Goal: Task Accomplishment & Management: Use online tool/utility

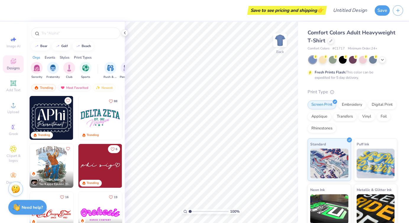
scroll to position [520, 0]
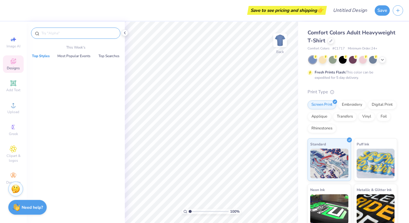
click at [88, 31] on input "text" at bounding box center [79, 33] width 76 height 6
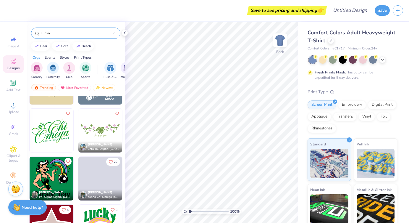
scroll to position [761, 0]
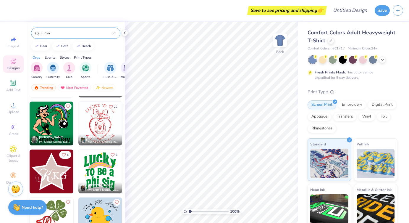
click at [64, 58] on div "Styles" at bounding box center [65, 57] width 10 height 5
click at [80, 57] on div "Print Types" at bounding box center [83, 57] width 18 height 5
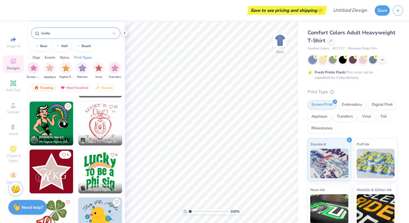
click at [63, 57] on div "Styles" at bounding box center [65, 57] width 10 height 5
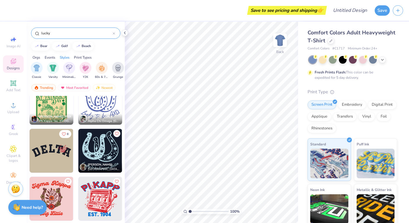
scroll to position [0, 0]
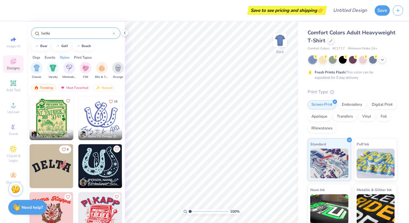
click at [72, 30] on input "lucky" at bounding box center [77, 33] width 72 height 6
type input "l"
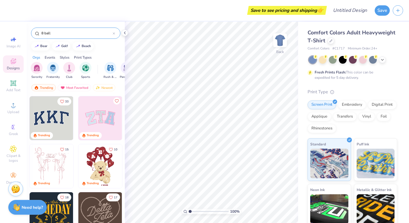
type input "8 ball"
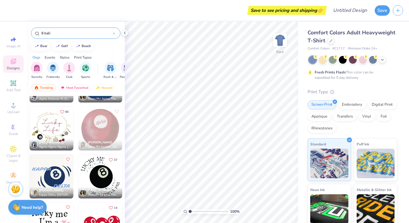
scroll to position [138, 0]
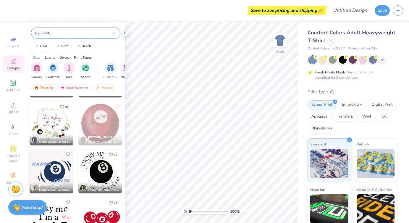
click at [102, 170] on img at bounding box center [100, 171] width 44 height 44
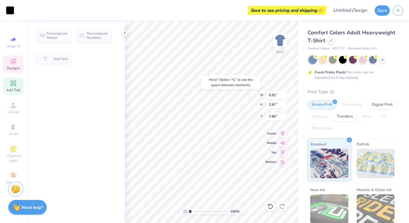
type input "5.91"
type input "2.67"
type input "7.62"
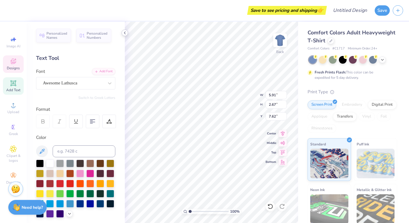
click at [125, 33] on icon at bounding box center [124, 32] width 5 height 5
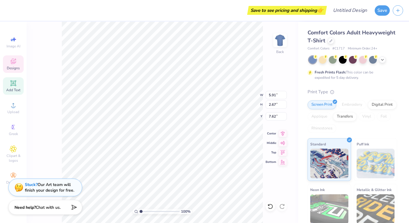
scroll to position [0, 1]
type textarea "i m a theta"
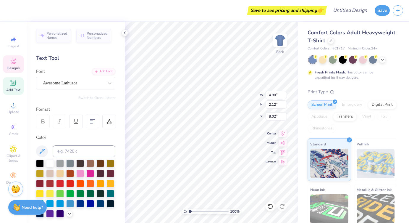
scroll to position [0, 0]
type input "4.39"
type input "4.38"
type input "4.57"
type input "4.80"
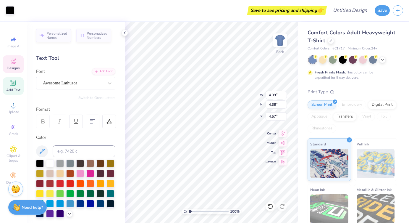
type input "2.12"
type input "7.90"
type textarea "iI", a Theta"
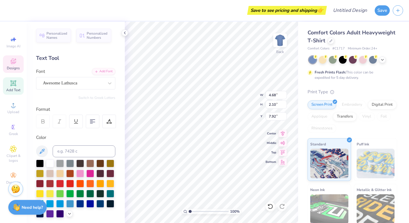
type input "8.59"
type textarea "Ima Theta"
type input "8.28"
type input "5.22"
type input "5.83"
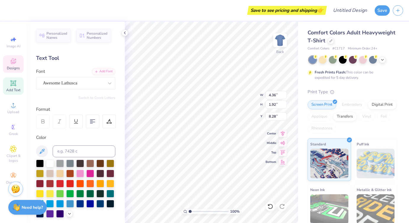
type input "3.80"
type input "4.39"
type input "4.38"
type input "4.53"
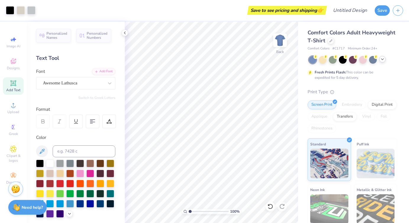
click at [382, 60] on icon at bounding box center [382, 59] width 5 height 5
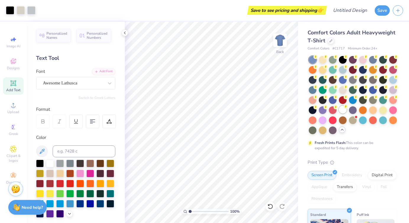
click at [342, 109] on div at bounding box center [343, 110] width 8 height 8
click at [85, 82] on div "Awesome Lathusca" at bounding box center [73, 82] width 62 height 9
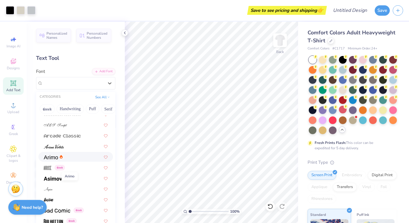
scroll to position [199, 0]
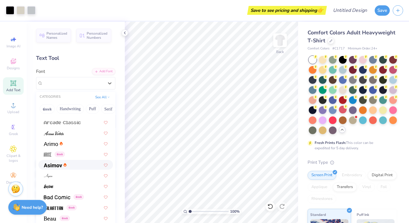
click at [54, 167] on span at bounding box center [53, 164] width 18 height 6
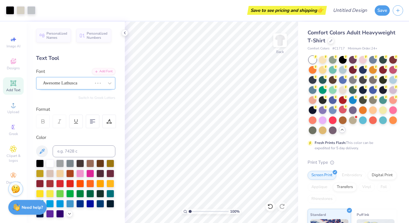
click at [80, 80] on div "Awesome Lathusca" at bounding box center [67, 82] width 50 height 9
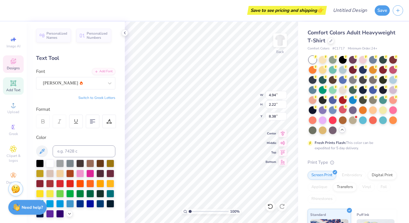
scroll to position [0, 0]
type input "8.53"
type textarea "I'm a Theta"
type input "8.28"
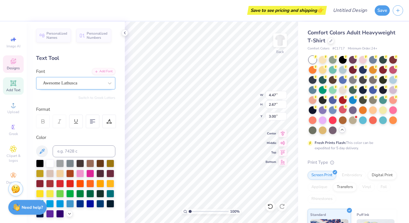
click at [98, 83] on div "Awesome Lathusca" at bounding box center [73, 82] width 62 height 9
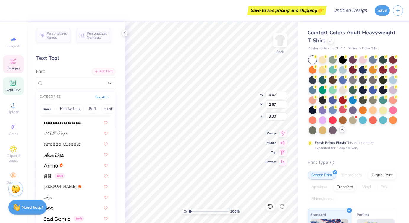
scroll to position [188, 0]
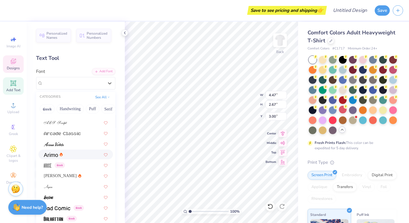
click at [65, 157] on div at bounding box center [76, 154] width 64 height 6
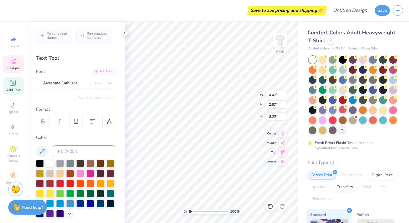
scroll to position [12, 0]
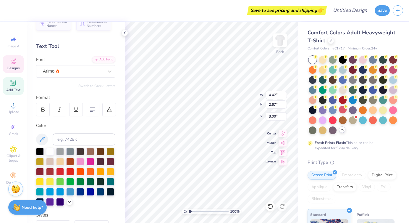
type input "5.43"
type input "3.16"
type input "2.93"
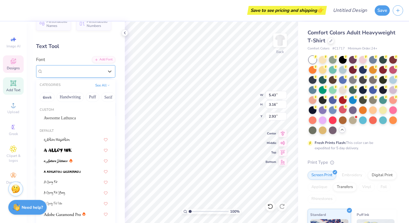
click at [88, 73] on div "Arimo" at bounding box center [73, 71] width 62 height 9
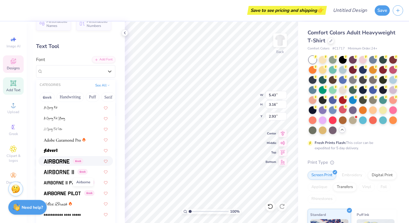
scroll to position [92, 0]
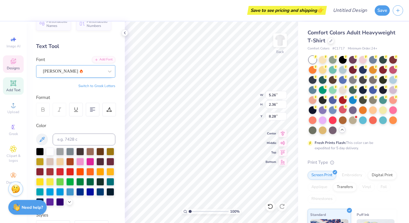
click at [51, 68] on div "[PERSON_NAME]" at bounding box center [73, 71] width 62 height 9
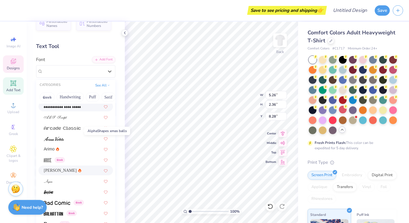
scroll to position [195, 0]
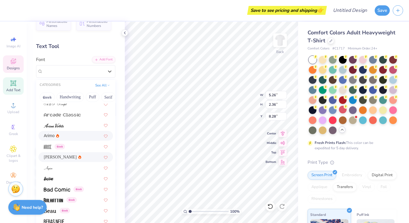
click at [64, 135] on div "Arimo" at bounding box center [76, 136] width 64 height 6
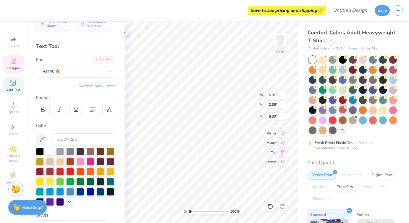
type input "5.31"
type input "8.30"
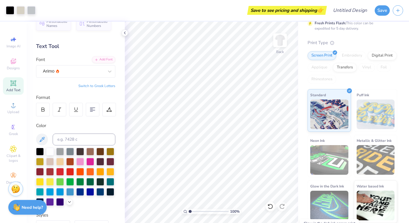
scroll to position [0, 0]
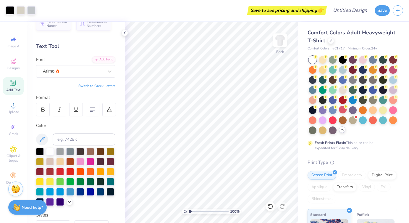
click at [339, 33] on span "Comfort Colors Adult Heavyweight T-Shirt" at bounding box center [352, 36] width 88 height 15
click at [331, 41] on icon at bounding box center [331, 40] width 3 height 3
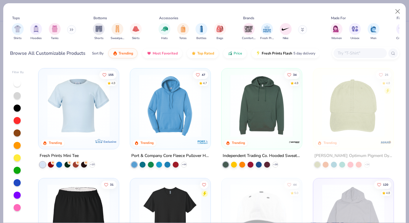
scroll to position [651, 0]
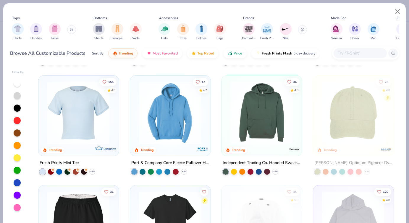
click at [58, 107] on img at bounding box center [78, 112] width 68 height 63
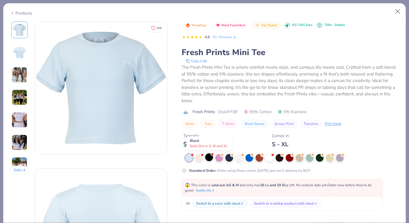
click at [209, 156] on div at bounding box center [209, 157] width 8 height 8
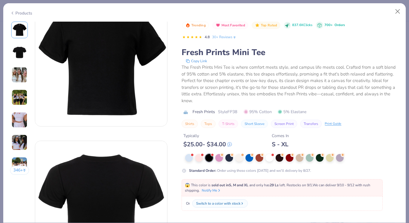
scroll to position [28, 0]
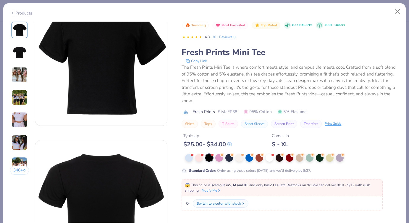
click at [229, 204] on div "Switch to a color with stock" at bounding box center [219, 203] width 44 height 5
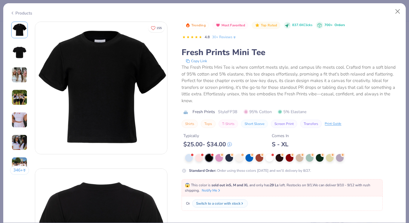
click at [19, 54] on img at bounding box center [19, 52] width 14 height 14
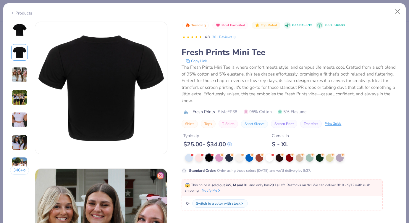
click at [21, 75] on img at bounding box center [20, 75] width 16 height 16
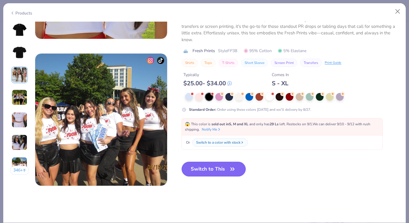
scroll to position [862, 0]
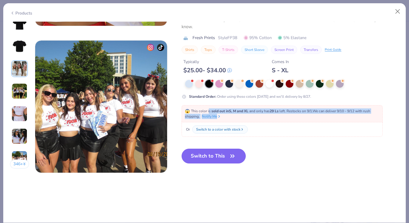
drag, startPoint x: 208, startPoint y: 109, endPoint x: 278, endPoint y: 114, distance: 70.3
click at [278, 114] on div "😱 This color is sold out in S, M and XL and only has 29 Ls left . Restocks on 9…" at bounding box center [282, 113] width 195 height 11
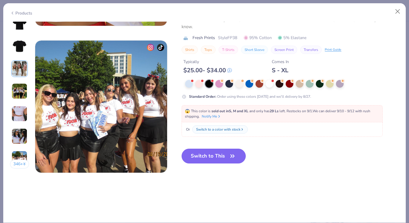
click at [12, 11] on icon at bounding box center [12, 12] width 5 height 7
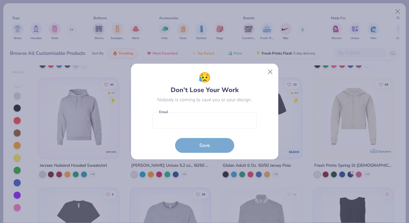
scroll to position [3278, 0]
click at [270, 69] on button "Close" at bounding box center [269, 71] width 11 height 11
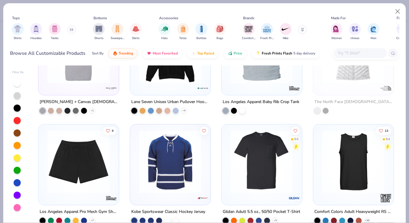
scroll to position [2903, 0]
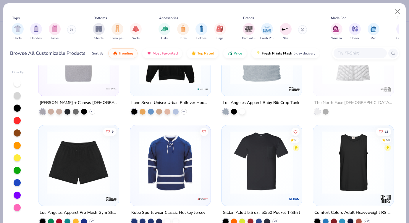
click at [71, 28] on icon at bounding box center [72, 29] width 4 height 3
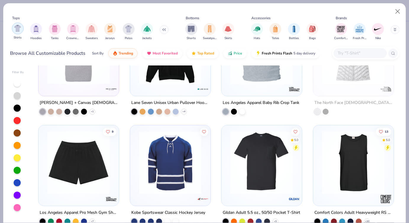
click at [14, 28] on div "filter for Shirts" at bounding box center [18, 28] width 12 height 12
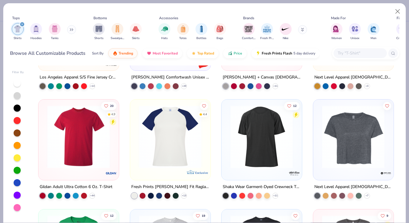
scroll to position [779, 0]
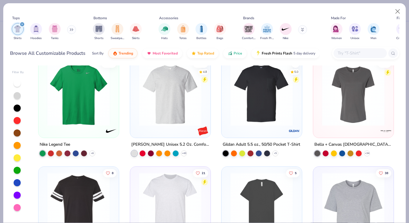
click at [169, 106] on img at bounding box center [170, 94] width 68 height 63
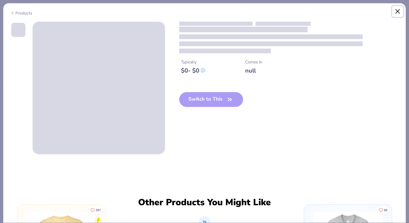
click at [397, 8] on button "Close" at bounding box center [397, 11] width 11 height 11
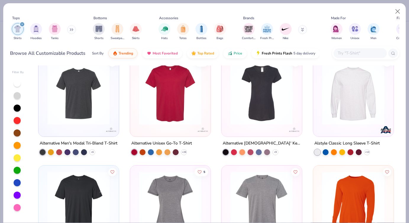
scroll to position [5434, 0]
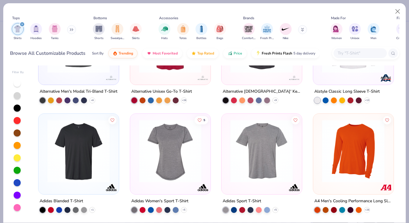
click at [348, 55] on input "text" at bounding box center [360, 53] width 46 height 7
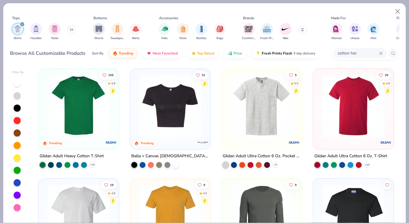
type input "cotton her"
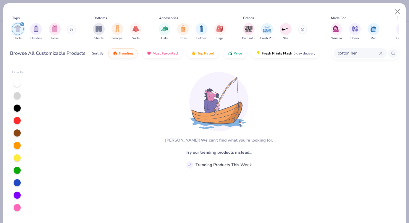
click at [300, 32] on button at bounding box center [302, 29] width 9 height 9
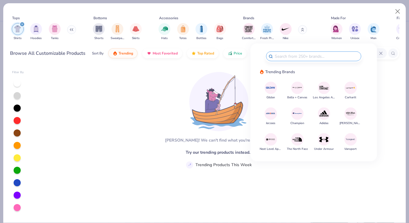
click at [140, 138] on div "[PERSON_NAME]! We can't find what you're looking for. Try our trending products…" at bounding box center [216, 143] width 366 height 157
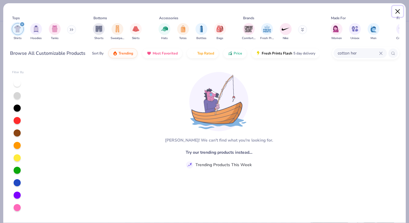
click at [398, 11] on button "Close" at bounding box center [397, 11] width 11 height 11
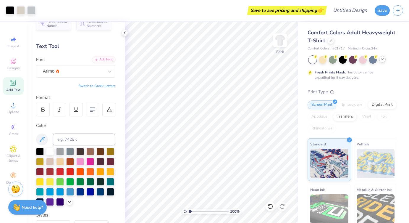
click at [369, 37] on div "Comfort Colors Adult Heavyweight T-Shirt" at bounding box center [353, 37] width 90 height 16
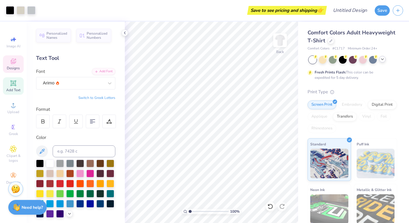
click at [16, 64] on icon at bounding box center [13, 61] width 7 height 7
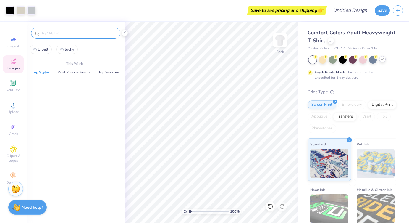
click at [91, 35] on input "text" at bounding box center [79, 33] width 76 height 6
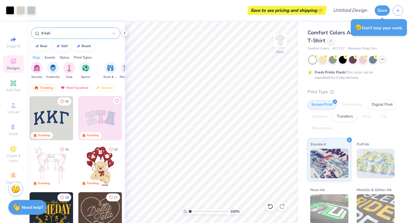
type input "8 ball"
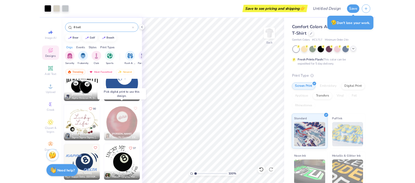
scroll to position [138, 0]
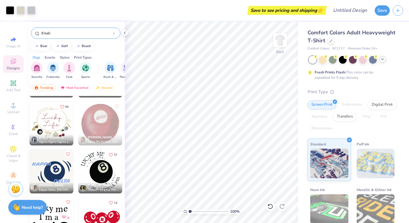
click at [60, 210] on img at bounding box center [52, 219] width 44 height 44
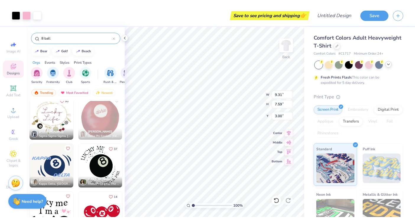
scroll to position [139, 0]
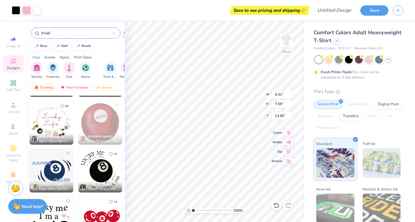
type input "13.60"
type input "2.00"
type input "2.01"
type input "4.99"
type input "3.89"
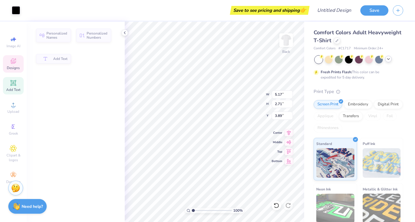
type input "5.17"
type input "2.71"
type input "8.10"
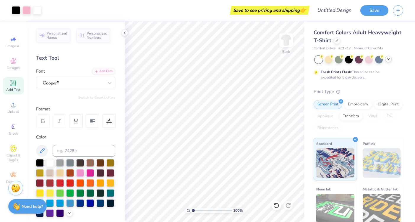
click at [123, 29] on div "Personalized Names Personalized Numbers Text Tool Add Font Font Switch to Greek…" at bounding box center [76, 122] width 98 height 201
click at [123, 32] on icon at bounding box center [124, 32] width 5 height 5
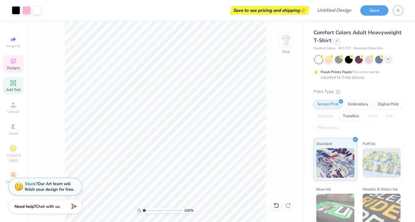
click at [17, 62] on icon at bounding box center [13, 61] width 7 height 7
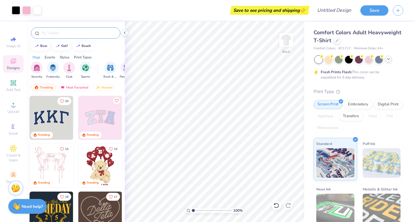
click at [85, 31] on input "text" at bounding box center [79, 33] width 76 height 6
type input "8 ball"
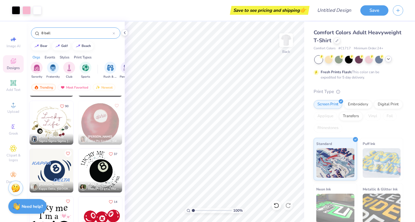
click at [62, 206] on img at bounding box center [52, 219] width 44 height 44
type input "16.06"
type input "4.47"
type input "1.72"
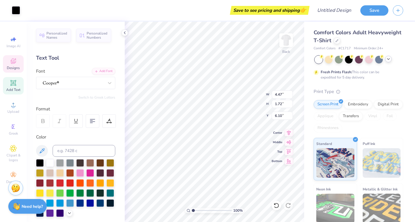
type input "6.21"
type input "2.63"
type input "1.82"
type input "3.20"
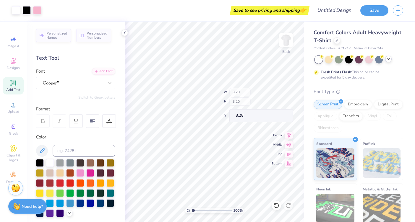
type input "8.15"
type input "4.91"
type input "9.11"
click at [54, 35] on span "Personalized Names" at bounding box center [56, 34] width 21 height 8
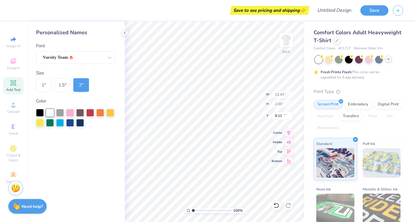
type input "12.43"
type input "2.00"
type input "11.50"
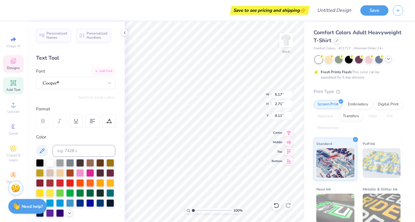
type textarea "theta!"
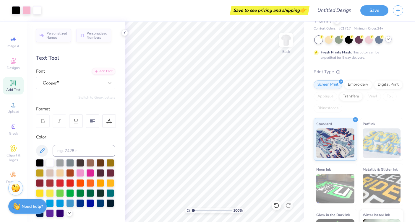
scroll to position [14, 0]
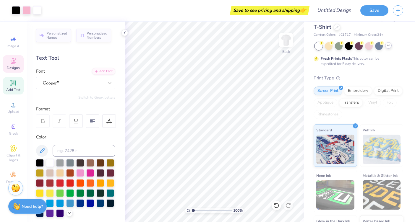
click at [14, 69] on span "Designs" at bounding box center [13, 68] width 13 height 5
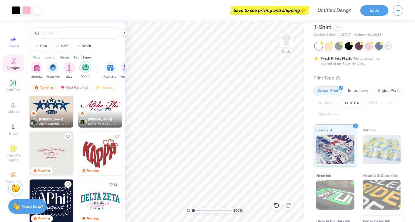
scroll to position [407, 0]
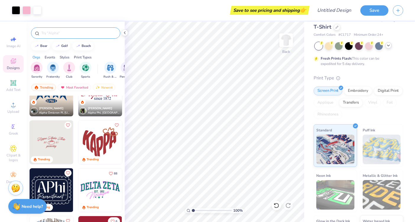
click at [77, 29] on div at bounding box center [75, 33] width 89 height 11
click at [78, 31] on input "text" at bounding box center [79, 33] width 76 height 6
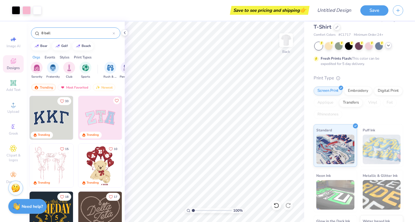
type input "8 ball"
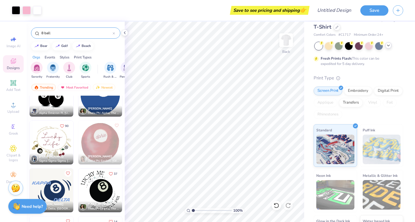
scroll to position [139, 0]
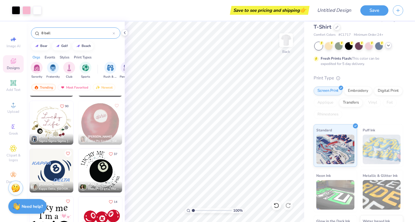
click at [106, 214] on img at bounding box center [100, 219] width 44 height 44
type input "14.85"
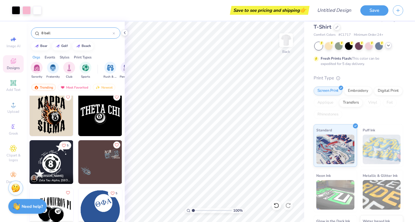
scroll to position [0, 0]
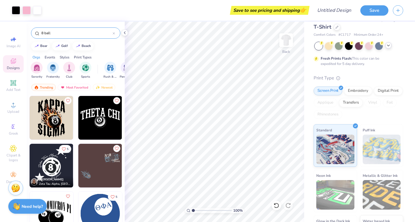
click at [52, 170] on img at bounding box center [52, 166] width 44 height 44
type input "13.72"
type input "4.47"
type input "1.72"
type input "7.12"
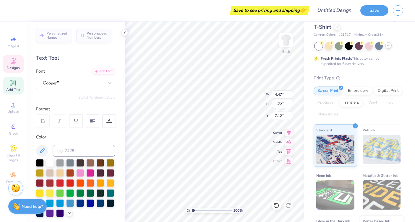
type input "8.44"
type input "2.27"
type input "4.91"
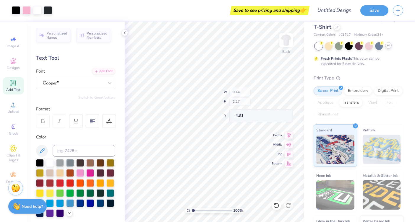
type input "6.54"
type input "1.76"
type input "5.42"
click at [350, 47] on div at bounding box center [349, 46] width 8 height 8
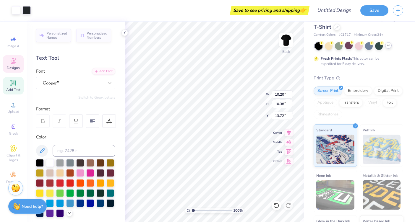
type input "2.74"
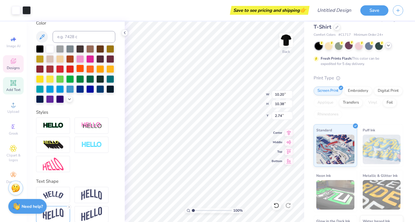
scroll to position [121, 0]
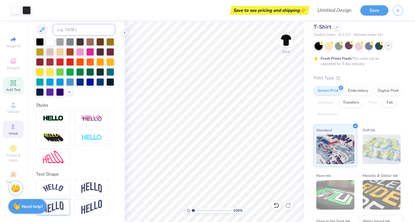
click at [13, 130] on div "Greek" at bounding box center [13, 129] width 21 height 17
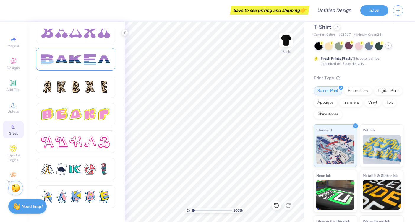
scroll to position [958, 0]
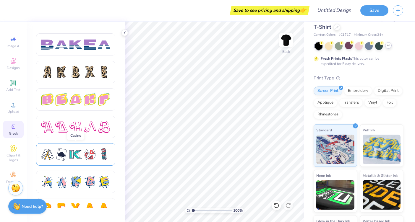
click at [81, 158] on div at bounding box center [76, 154] width 12 height 12
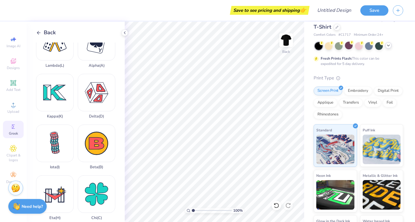
scroll to position [20, 0]
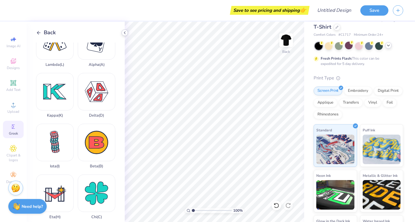
click at [123, 34] on icon at bounding box center [124, 32] width 5 height 5
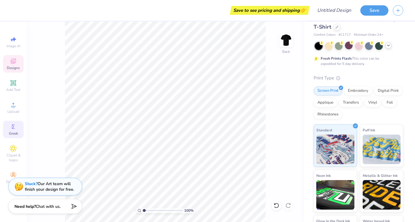
click at [17, 62] on div "Designs" at bounding box center [13, 63] width 21 height 17
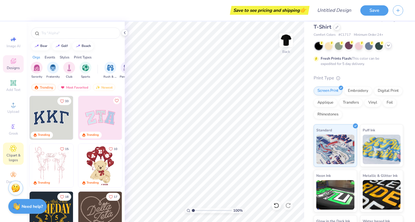
click at [12, 150] on icon at bounding box center [13, 149] width 7 height 7
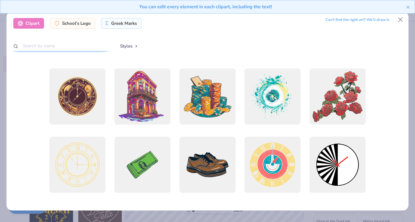
click at [59, 41] on input "text" at bounding box center [60, 46] width 95 height 11
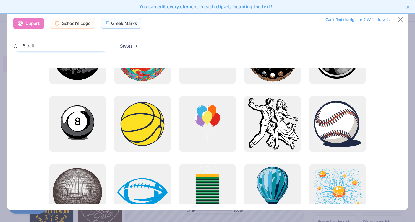
scroll to position [0, 0]
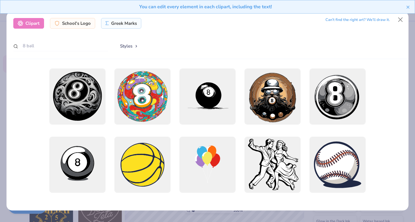
click at [128, 45] on button "Styles" at bounding box center [129, 46] width 31 height 11
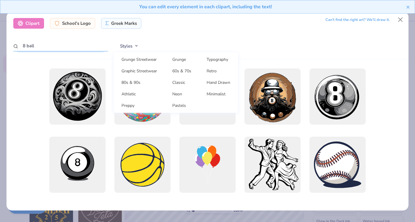
click at [80, 51] on input "8 ball" at bounding box center [60, 46] width 95 height 11
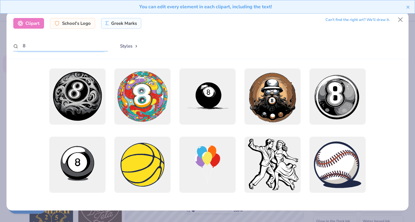
type input "8"
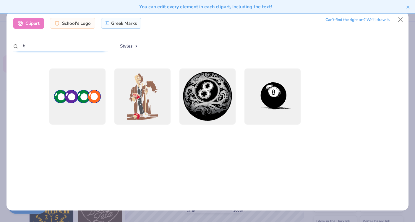
type input "b"
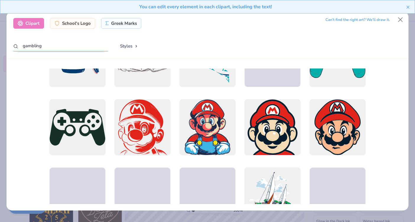
scroll to position [1133, 0]
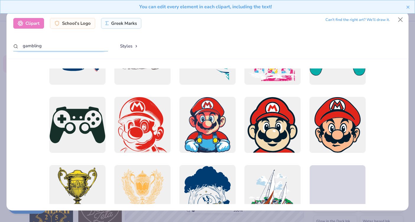
type input "gambling"
click at [401, 17] on div "You can edit every element in each clipart, including the text!" at bounding box center [207, 9] width 415 height 18
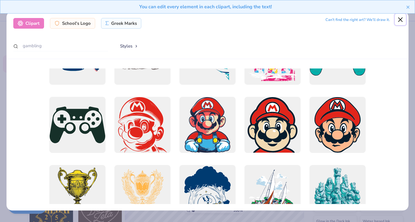
click at [403, 20] on button "Close" at bounding box center [400, 19] width 11 height 11
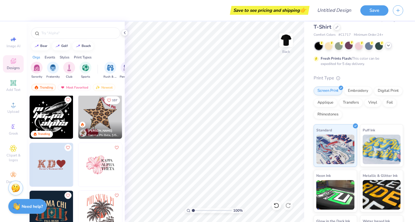
scroll to position [1398, 0]
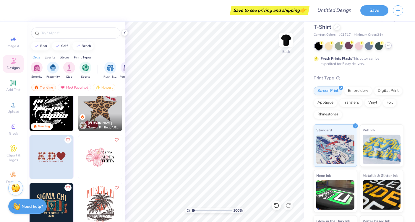
click at [97, 106] on img at bounding box center [100, 110] width 44 height 44
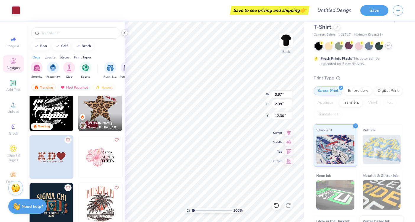
click at [125, 35] on icon at bounding box center [124, 32] width 5 height 5
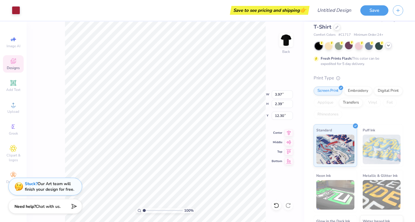
type input "4.37"
type input "3.47"
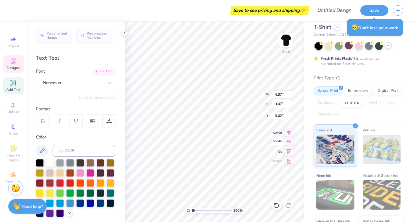
type input "3.00"
type textarea "Lucky me"
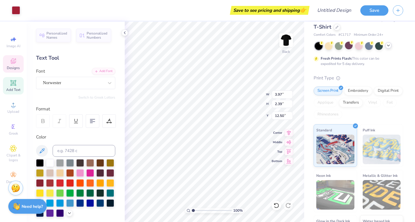
type input "9.78"
type input "9.30"
type input "3.10"
click at [124, 33] on polyline at bounding box center [124, 33] width 1 height 2
